Goal: Use online tool/utility: Utilize a website feature to perform a specific function

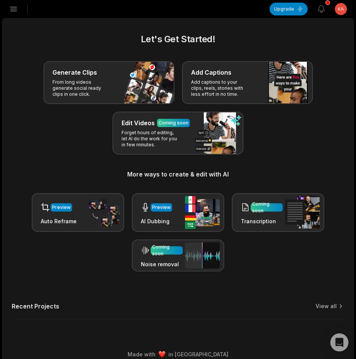
click at [11, 10] on icon "button" at bounding box center [13, 9] width 9 height 9
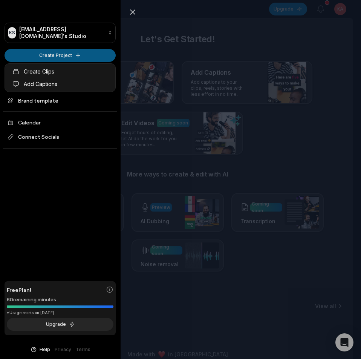
click at [72, 54] on html "KS Kapoka9804@bllibl.com's Studio Create Project Home Projects Brand template C…" at bounding box center [180, 179] width 361 height 359
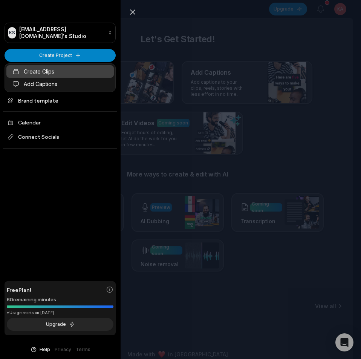
click at [67, 70] on link "Create Clips" at bounding box center [60, 71] width 108 height 12
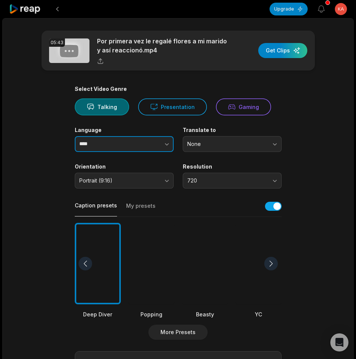
click at [162, 147] on button "button" at bounding box center [151, 144] width 43 height 16
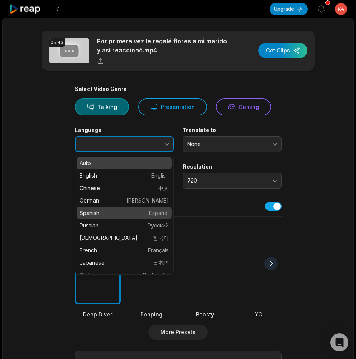
type input "*******"
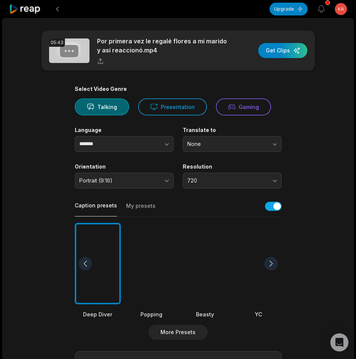
click at [167, 276] on div at bounding box center [151, 264] width 46 height 82
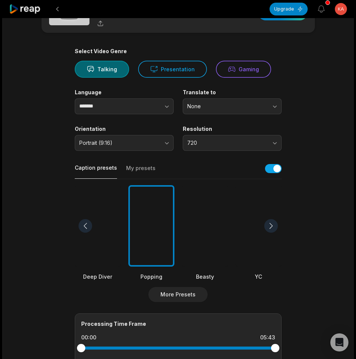
scroll to position [188, 0]
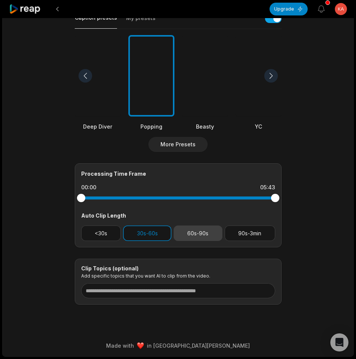
click at [181, 232] on button "60s-90s" at bounding box center [198, 233] width 49 height 15
click at [163, 235] on button "30s-60s" at bounding box center [147, 233] width 48 height 15
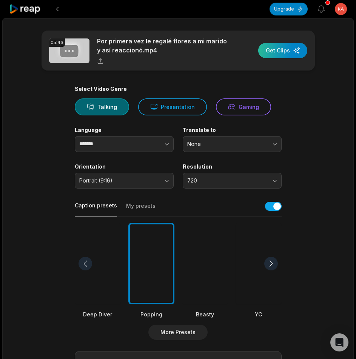
click at [292, 50] on div "button" at bounding box center [282, 50] width 49 height 15
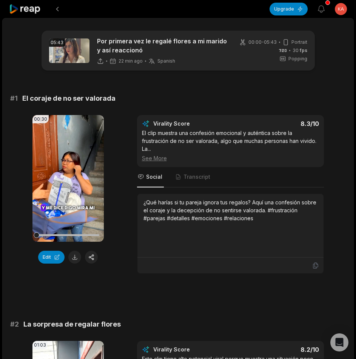
click at [25, 11] on icon at bounding box center [25, 9] width 32 height 10
